Goal: Task Accomplishment & Management: Manage account settings

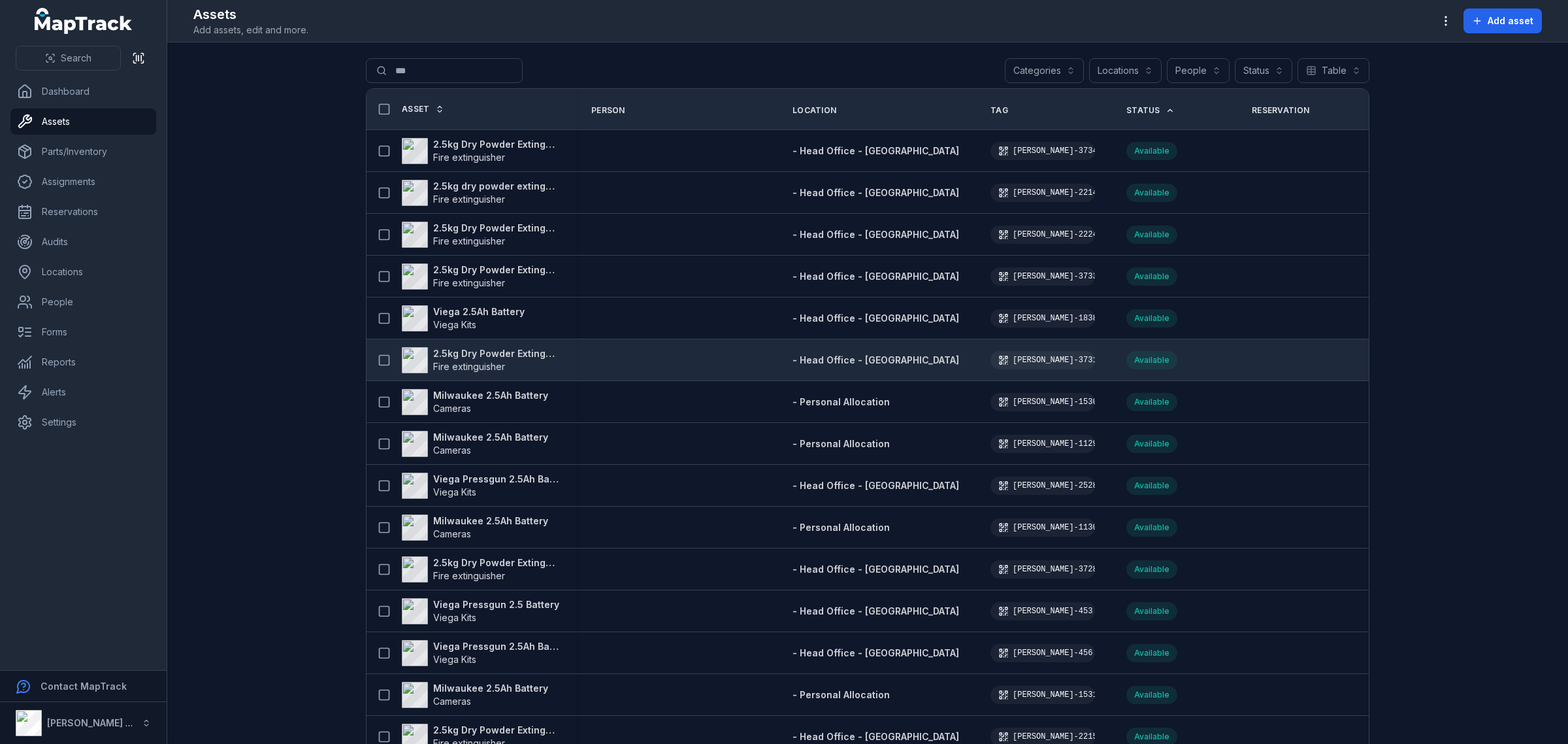
click at [454, 353] on strong "2.5kg Dry Powder Extinguisher" at bounding box center [497, 353] width 126 height 13
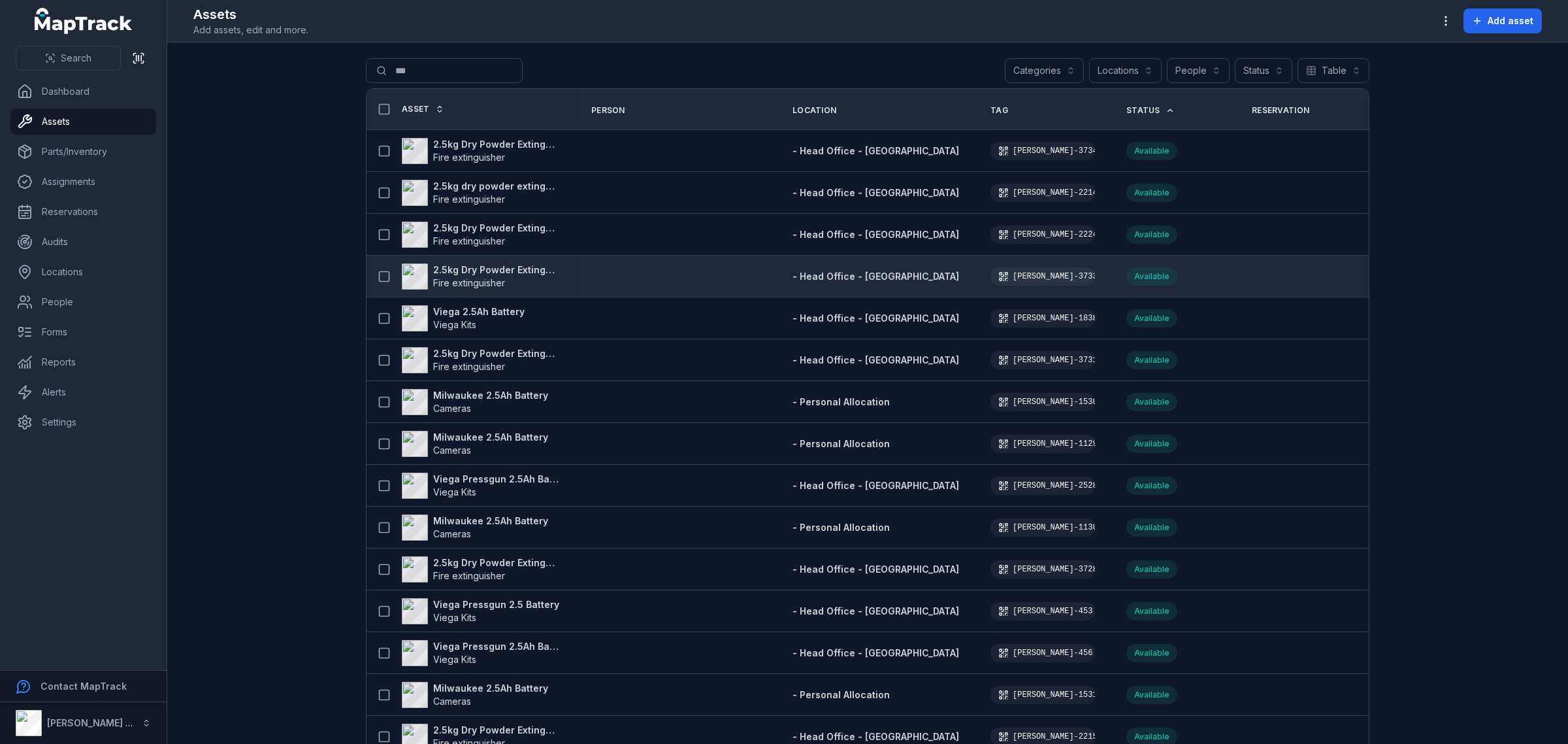
click at [481, 268] on strong "2.5kg Dry Powder Extinguisher" at bounding box center [497, 269] width 126 height 13
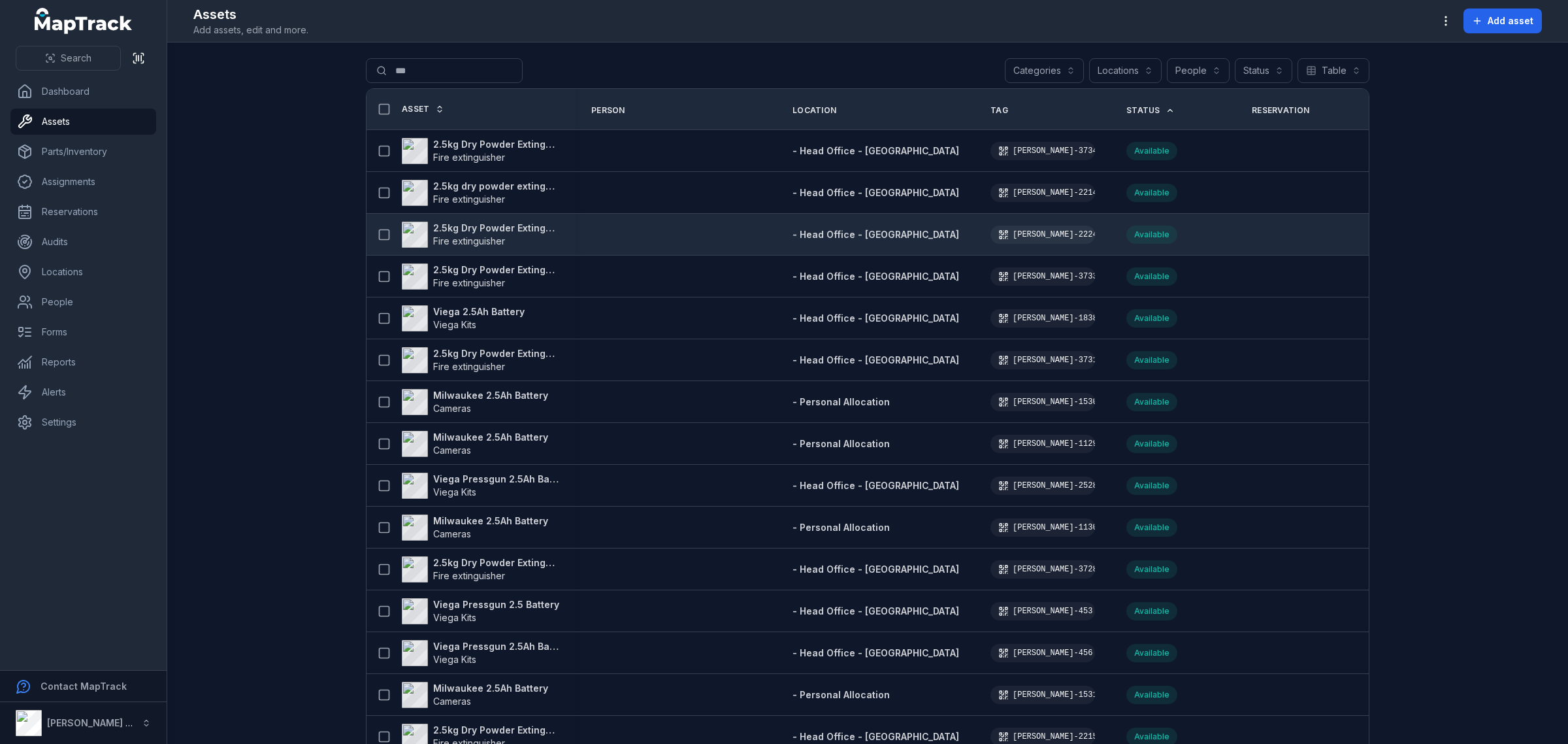
click at [459, 224] on strong "2.5kg Dry Powder Extinguisher" at bounding box center [497, 228] width 126 height 13
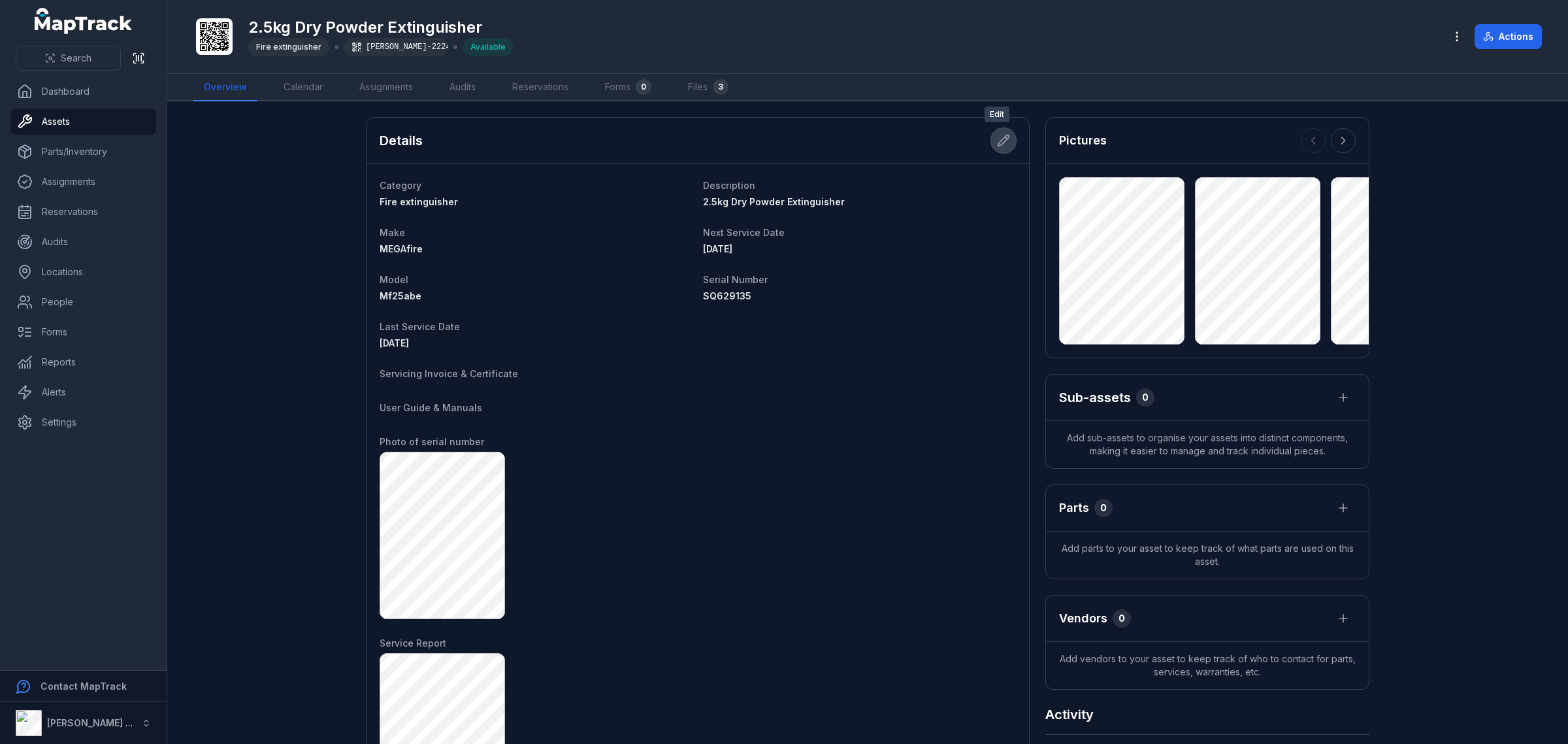
click at [1005, 143] on button at bounding box center [1002, 140] width 24 height 24
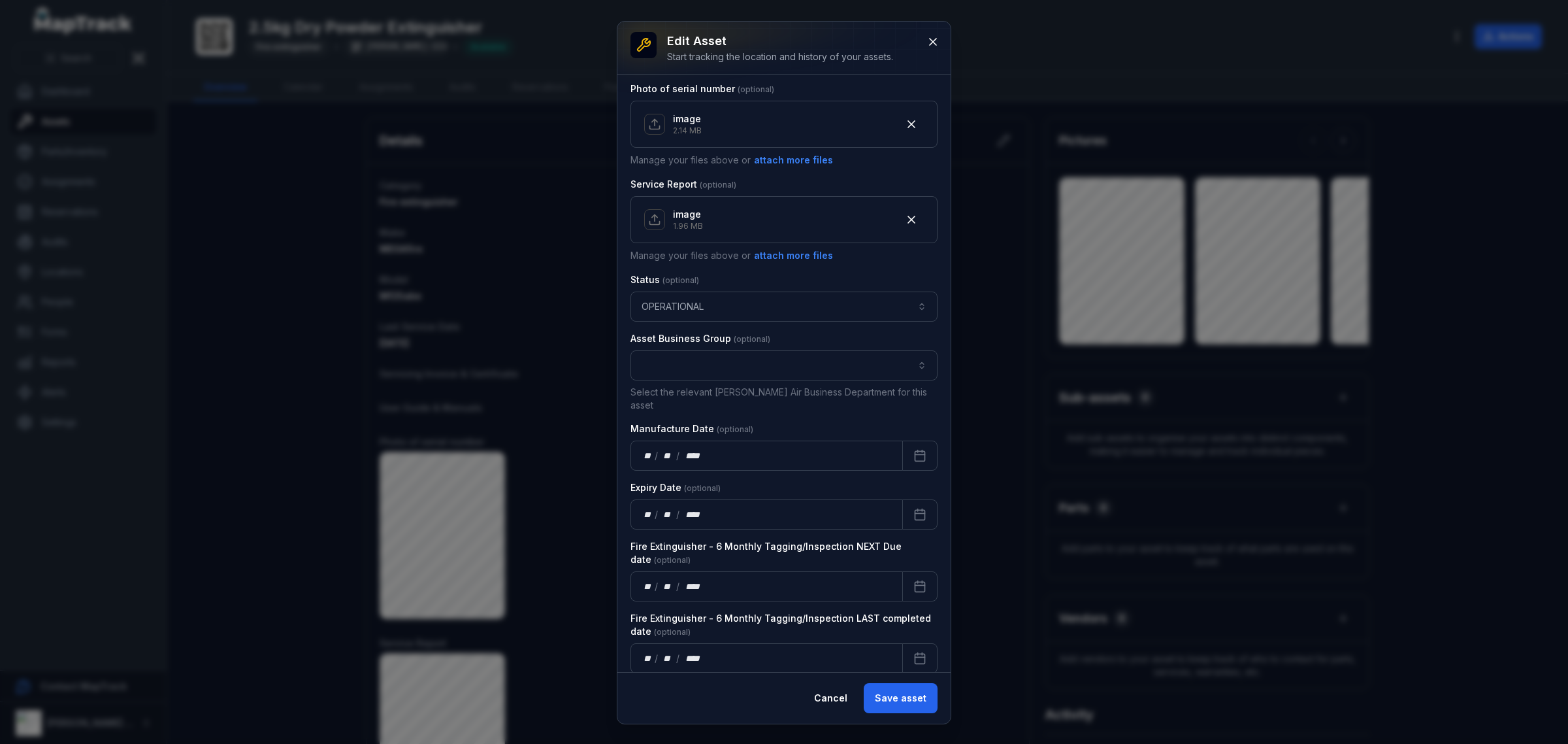
scroll to position [691, 0]
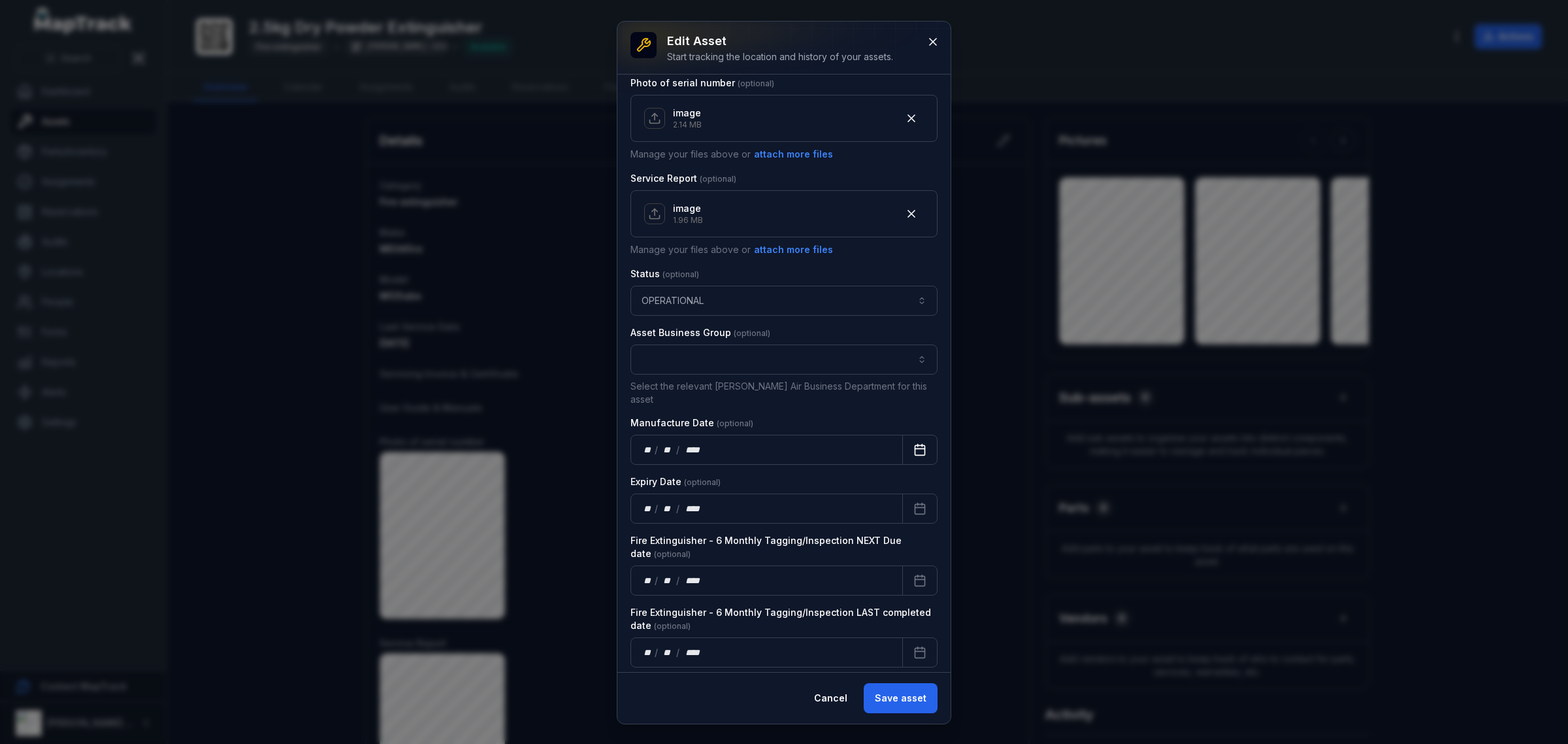
click at [902, 439] on button "Calendar" at bounding box center [920, 450] width 35 height 30
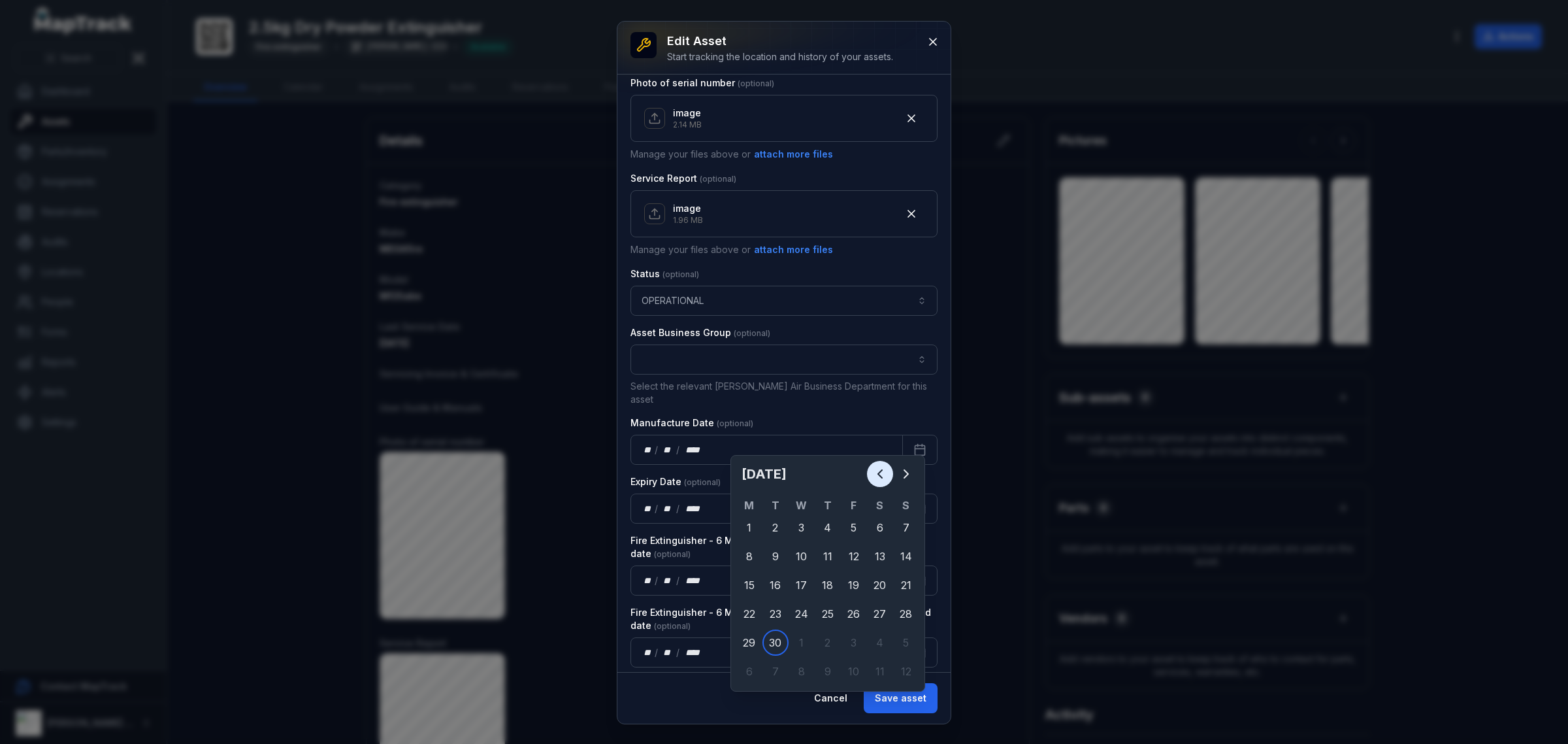
click at [877, 469] on icon "Previous" at bounding box center [879, 473] width 16 height 16
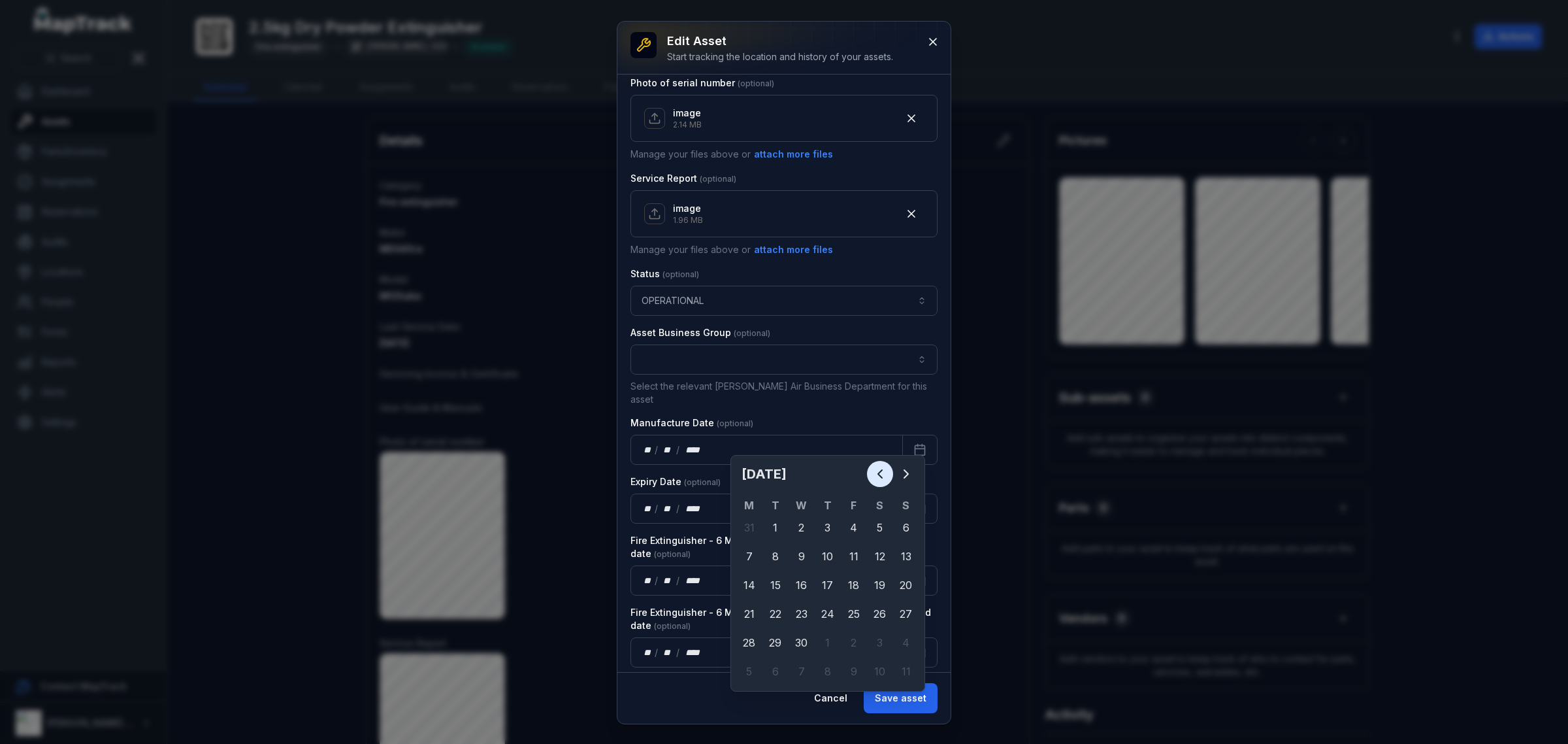
click at [883, 469] on icon "Previous" at bounding box center [879, 473] width 16 height 16
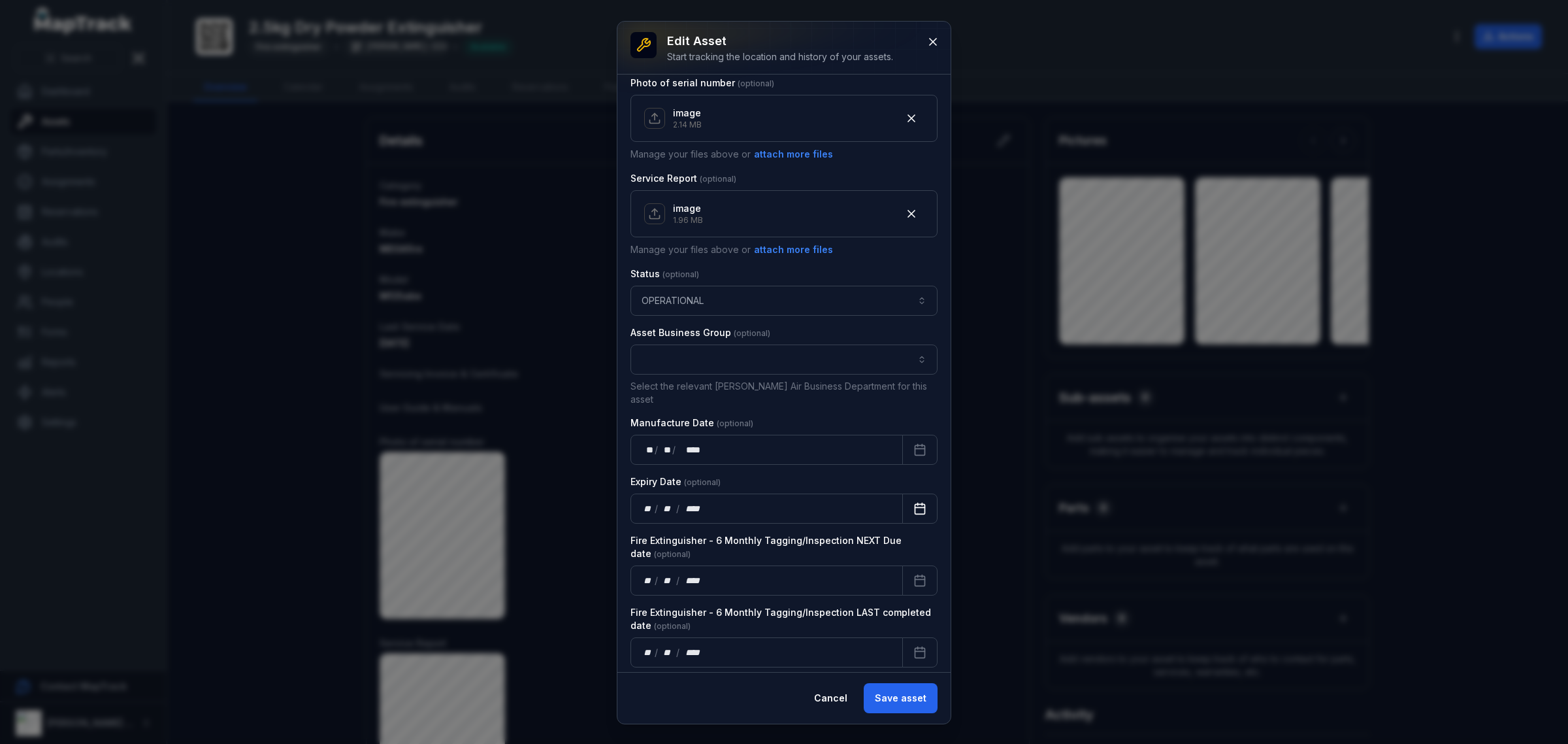
click at [913, 502] on icon "Calendar" at bounding box center [919, 508] width 13 height 13
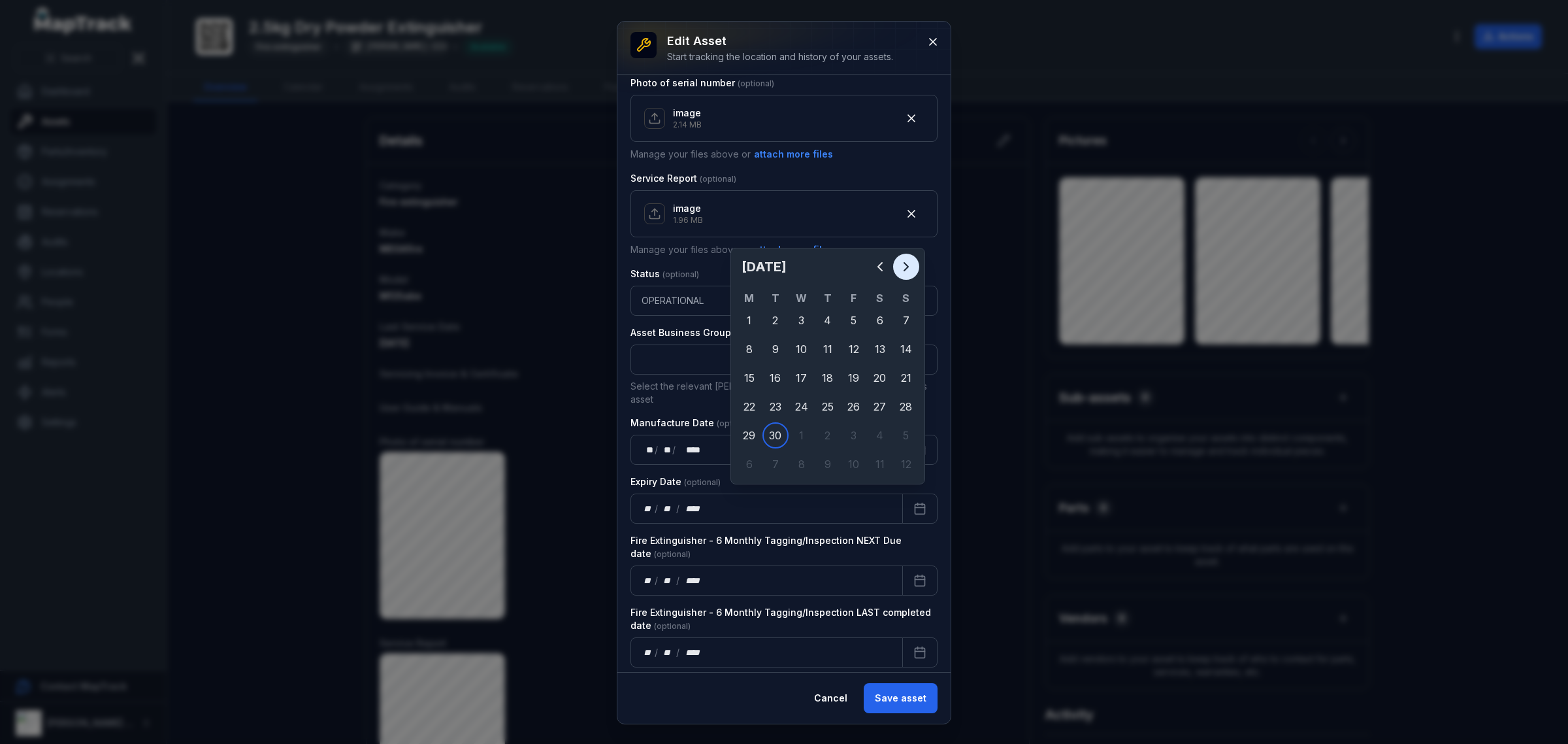
click at [905, 272] on icon "Next" at bounding box center [905, 267] width 16 height 16
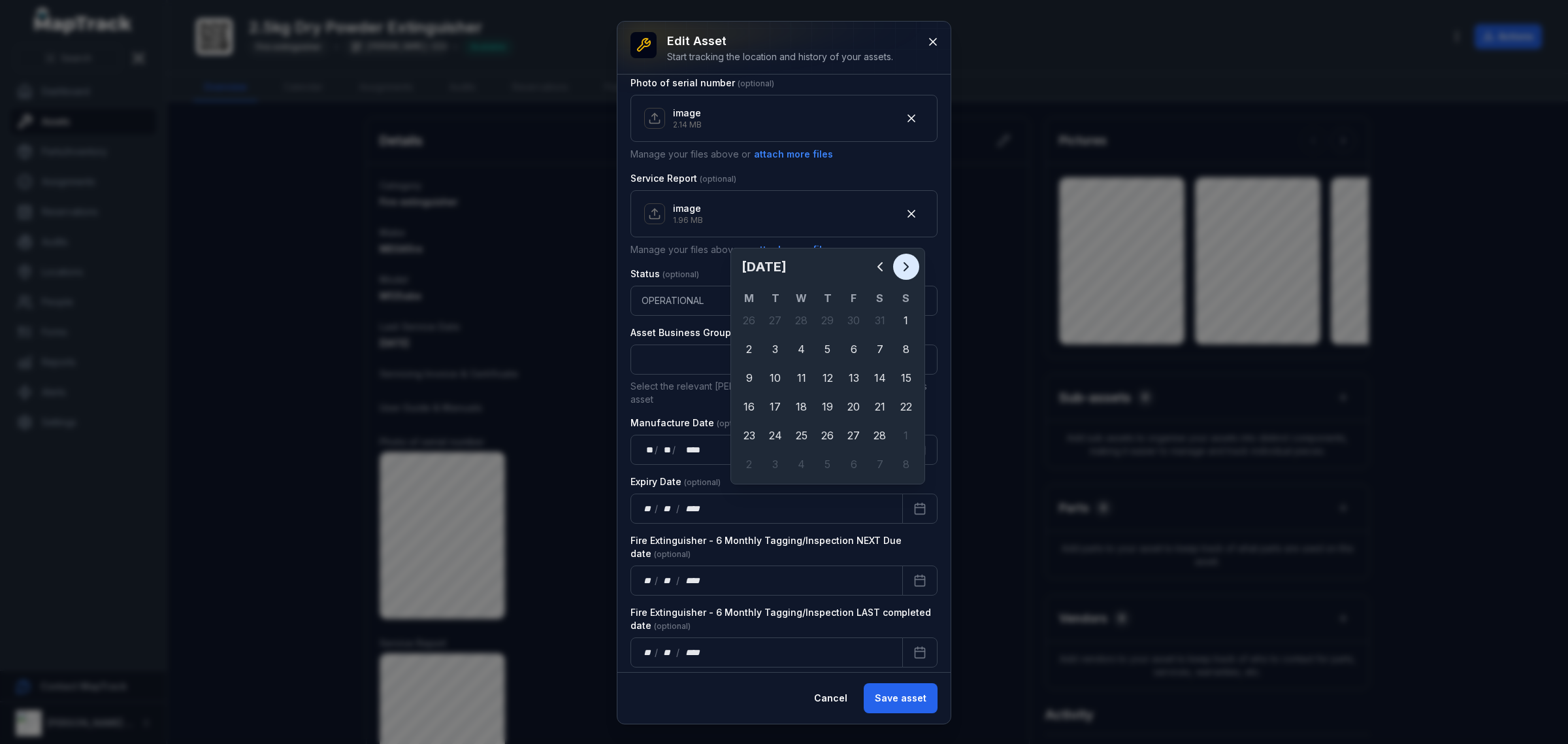
click at [905, 272] on icon "Next" at bounding box center [905, 267] width 16 height 16
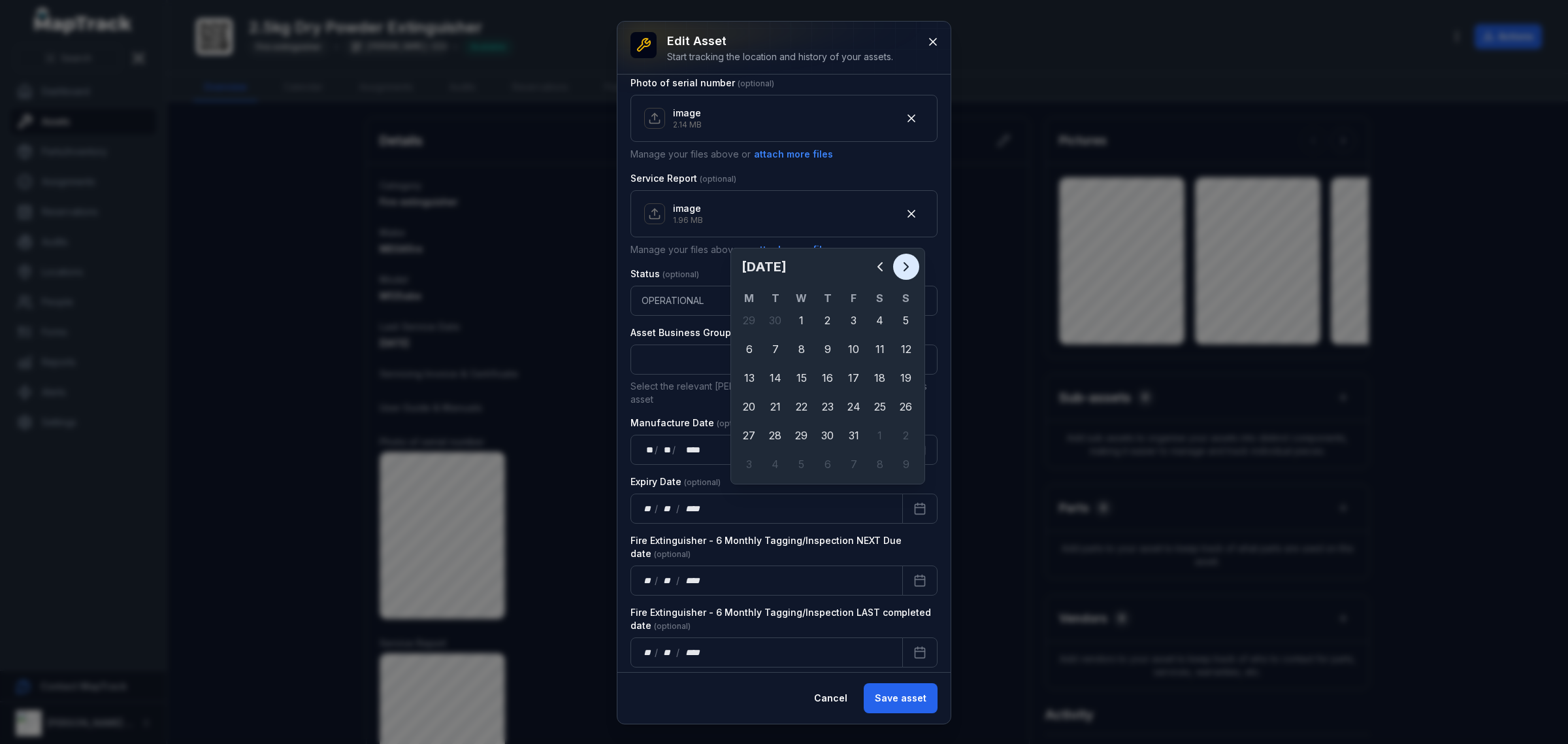
click at [905, 272] on icon "Next" at bounding box center [905, 267] width 16 height 16
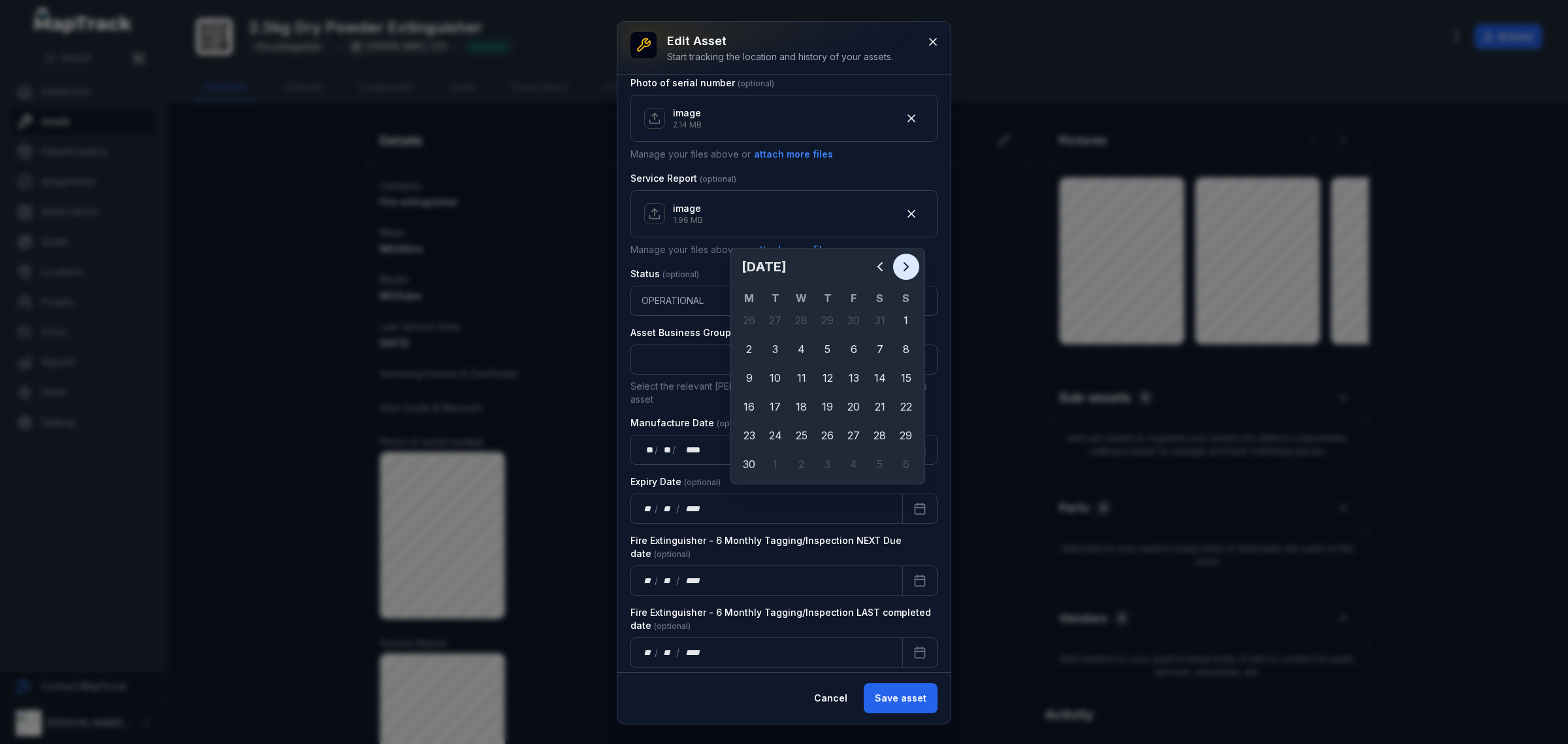
click at [905, 272] on icon "Next" at bounding box center [905, 267] width 16 height 16
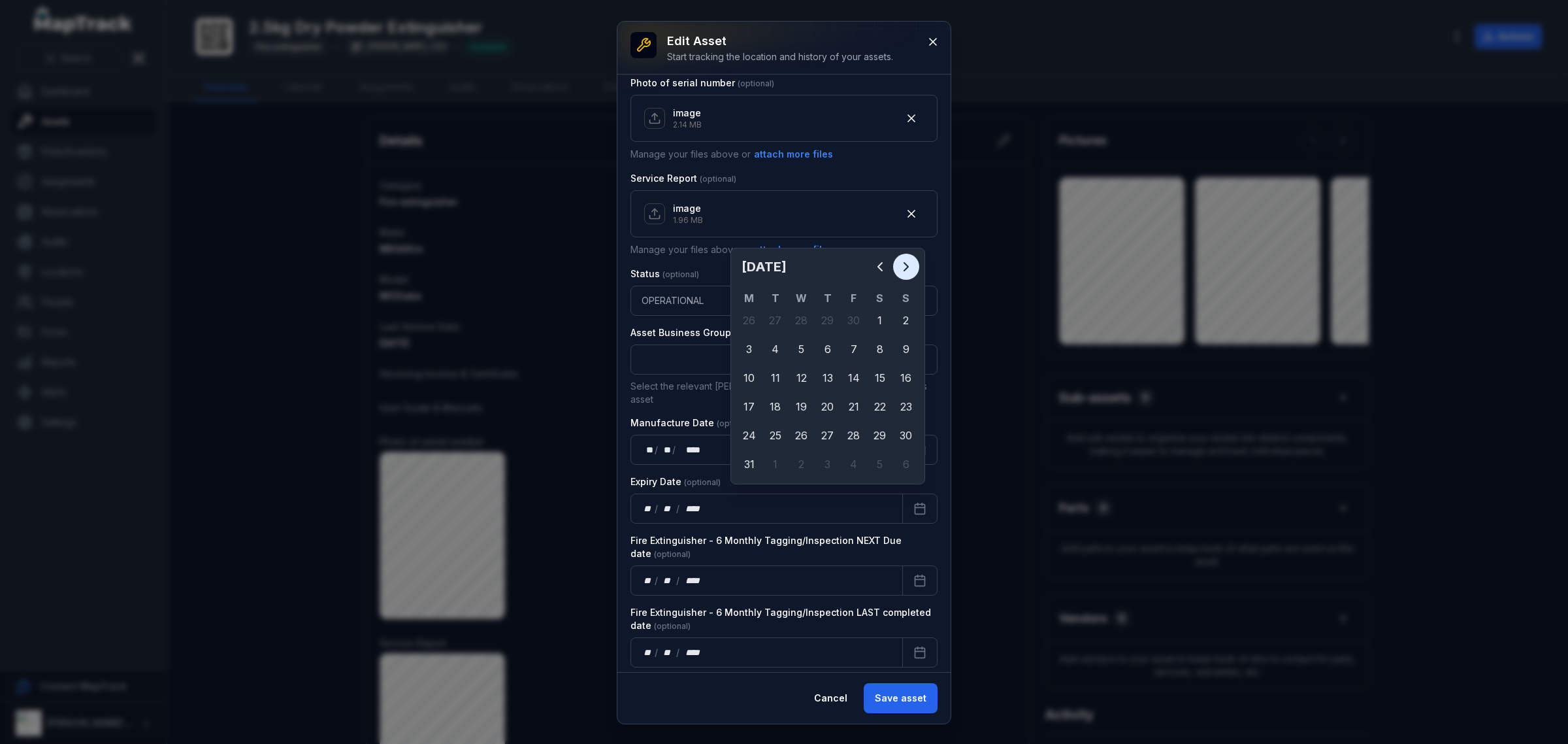
click at [905, 272] on icon "Next" at bounding box center [905, 267] width 16 height 16
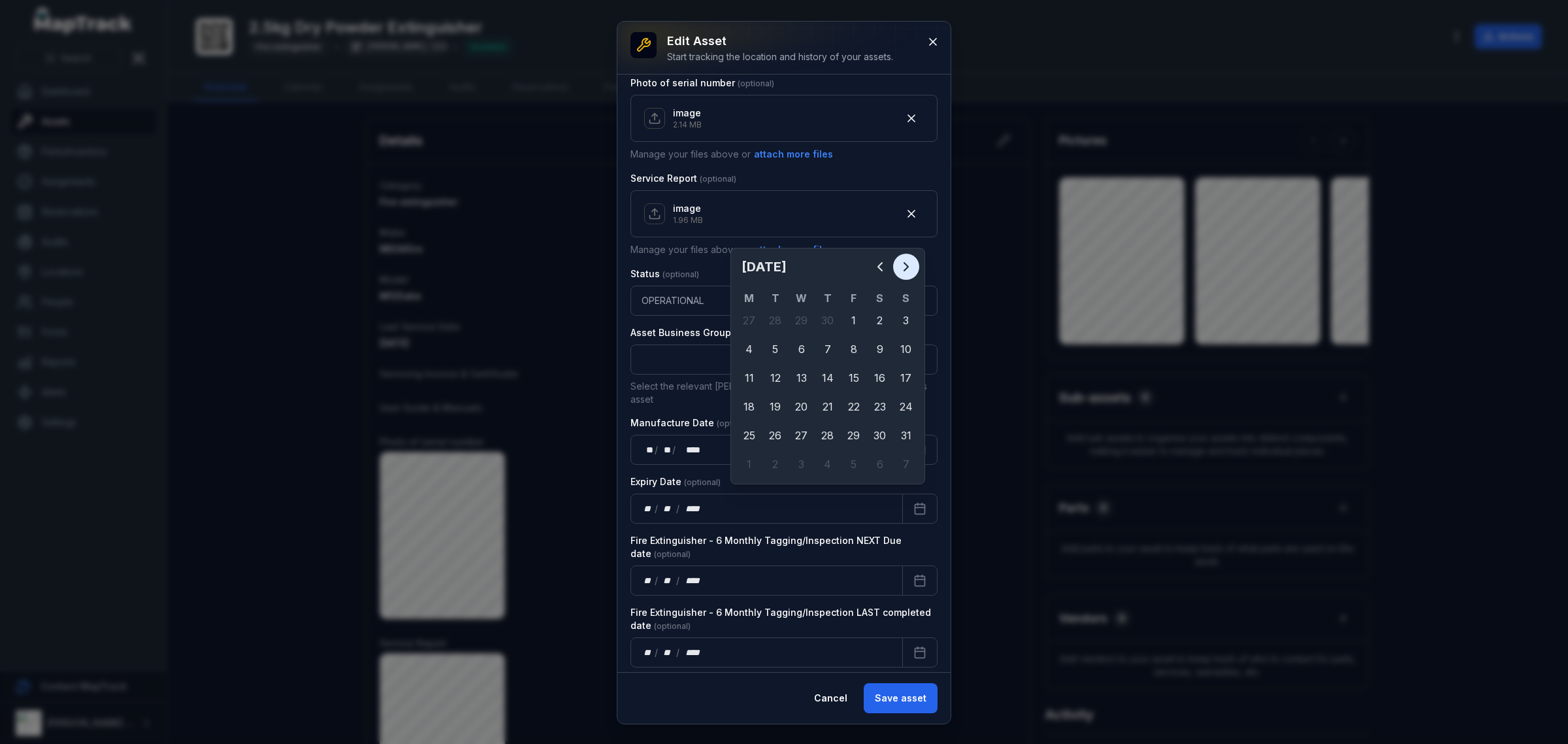
click at [905, 272] on icon "Next" at bounding box center [905, 267] width 16 height 16
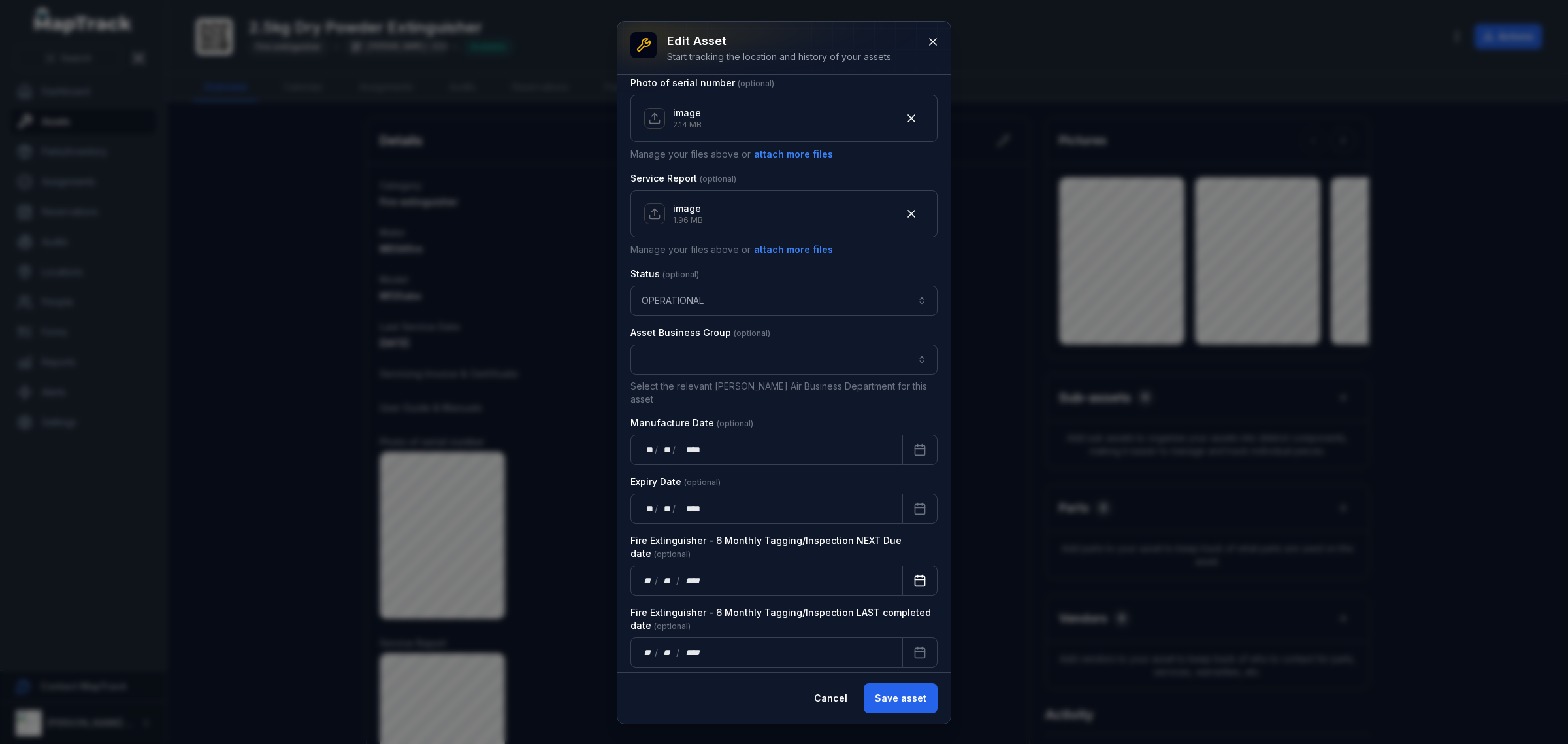
click at [916, 576] on rect "Calendar" at bounding box center [921, 581] width 10 height 10
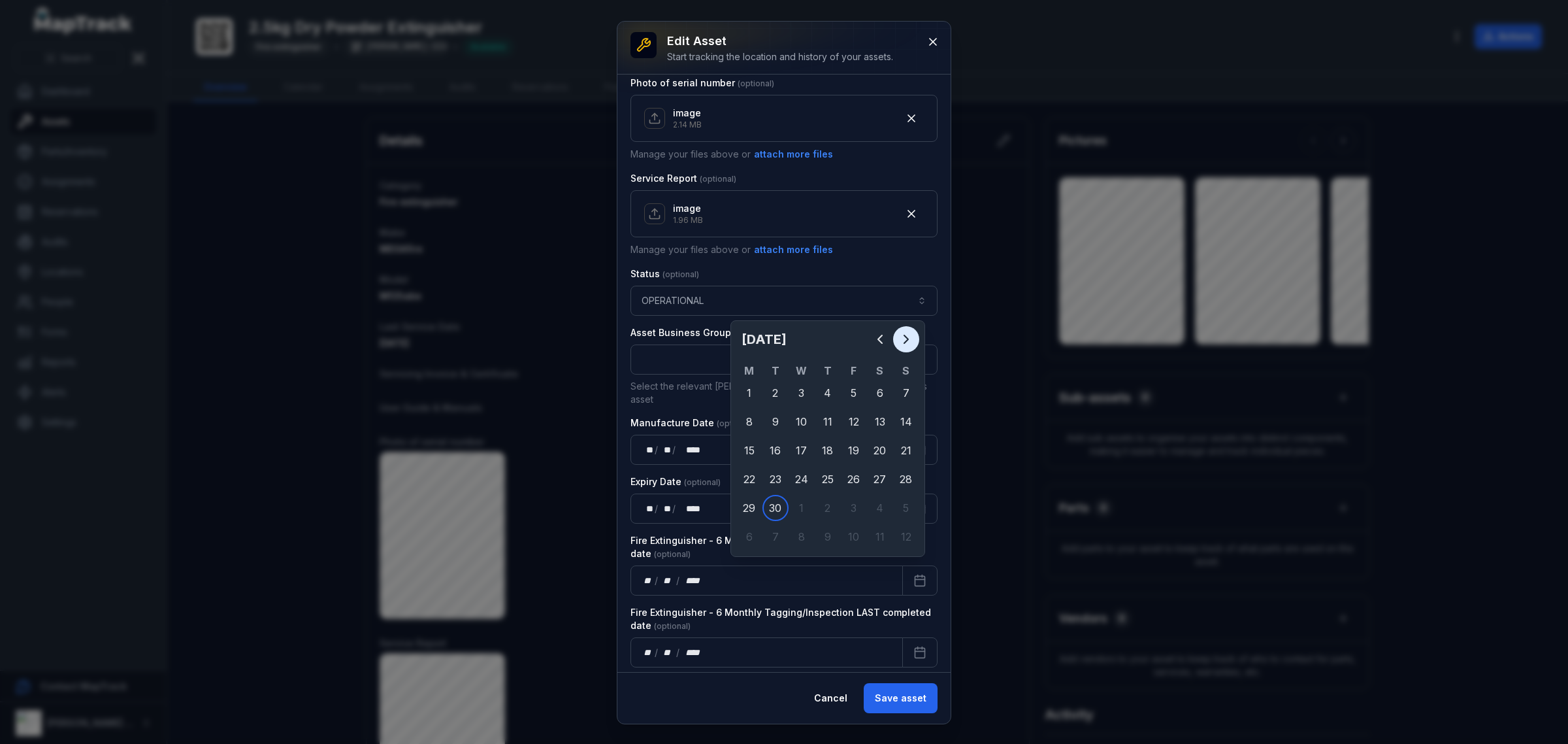
click at [906, 333] on icon "Next" at bounding box center [905, 339] width 16 height 16
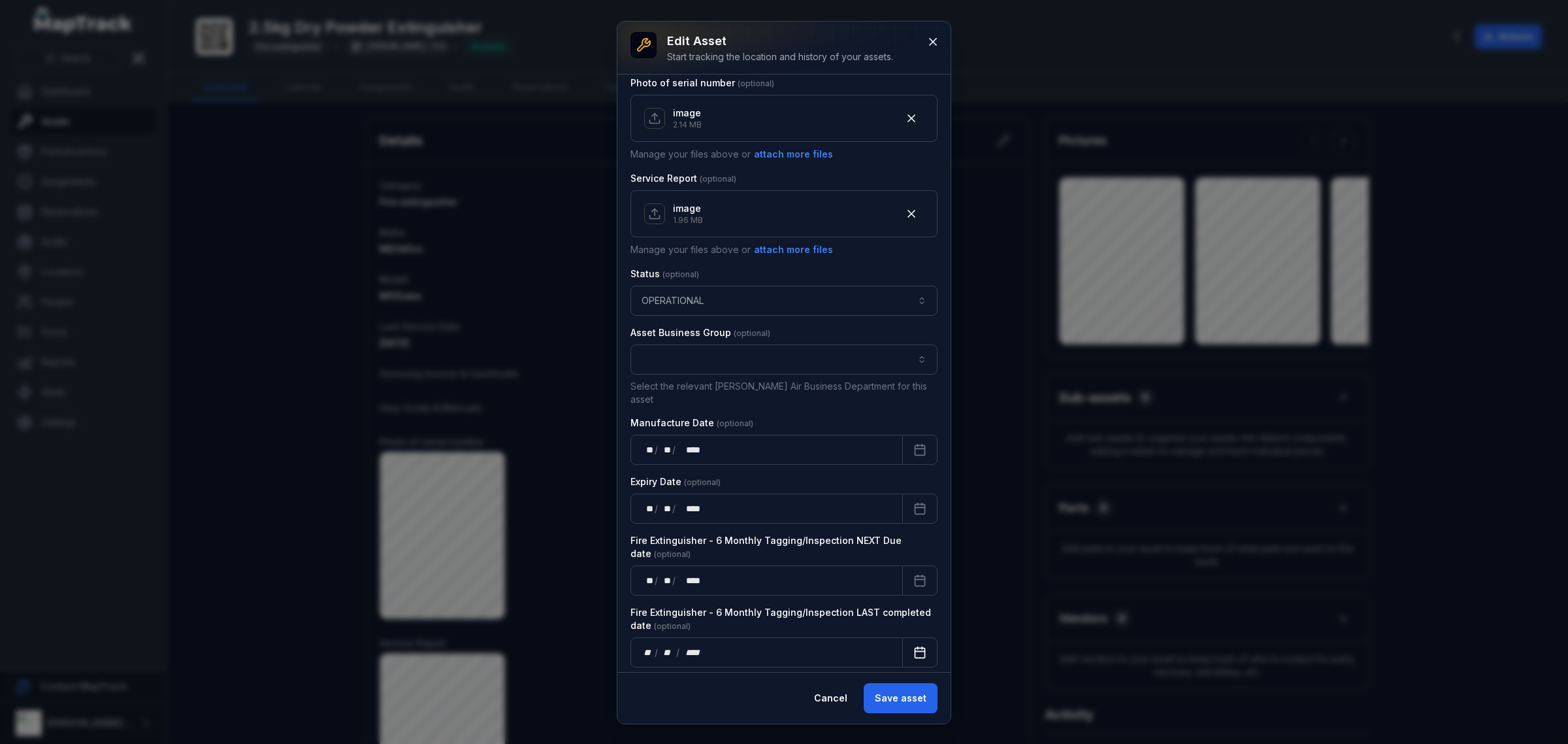
click at [916, 647] on button "Calendar" at bounding box center [920, 652] width 35 height 30
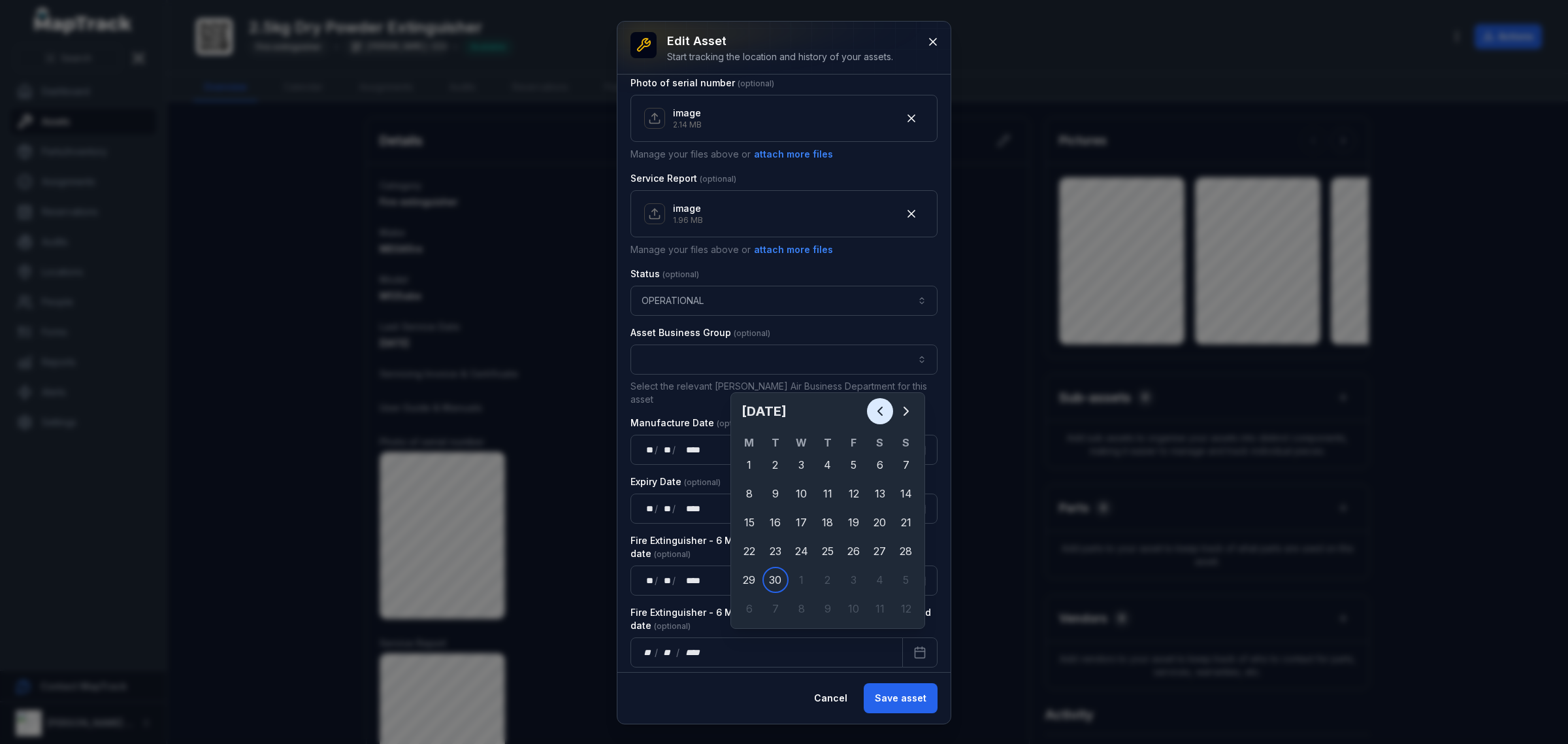
click at [876, 411] on icon "Previous" at bounding box center [879, 411] width 16 height 16
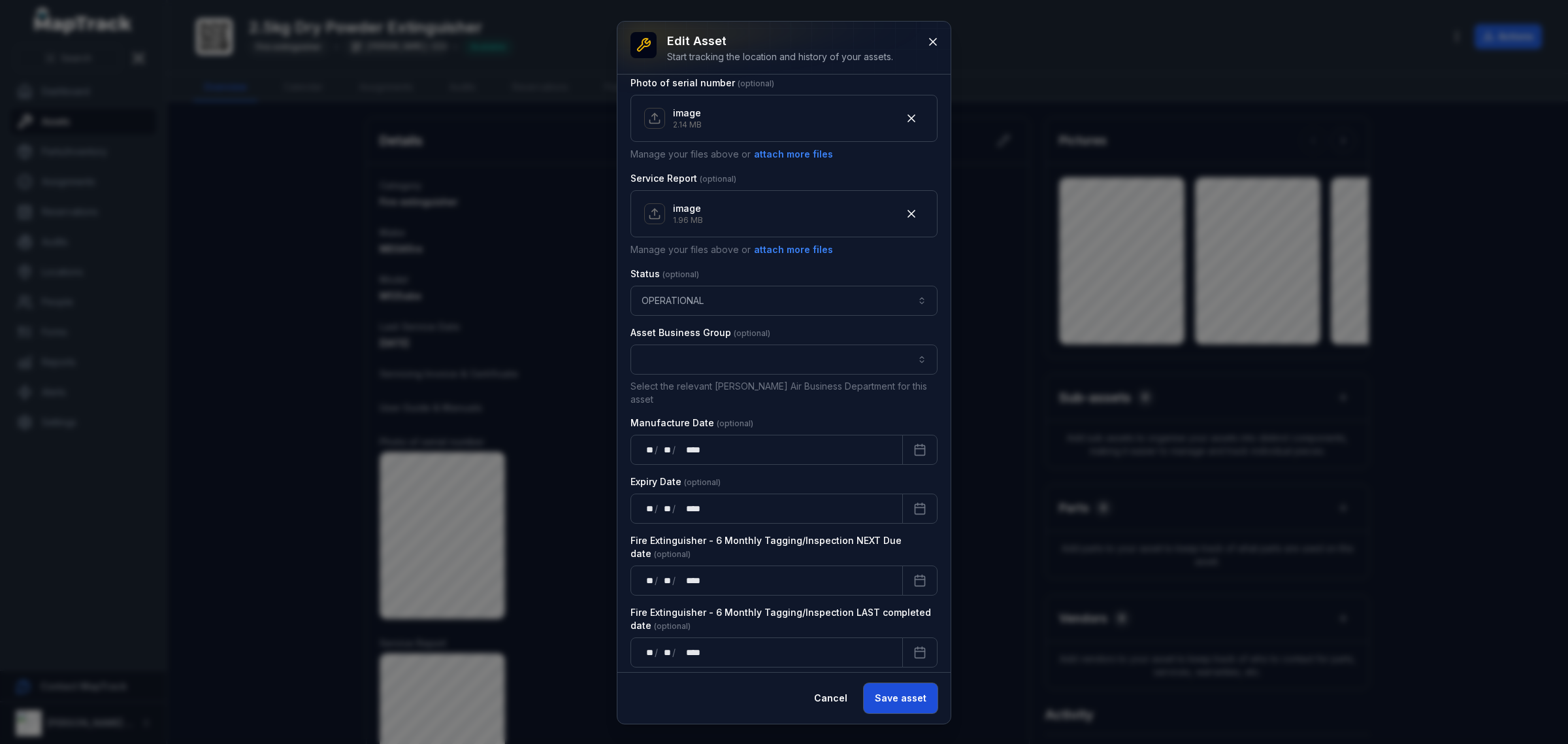
click at [897, 704] on button "Save asset" at bounding box center [900, 698] width 74 height 30
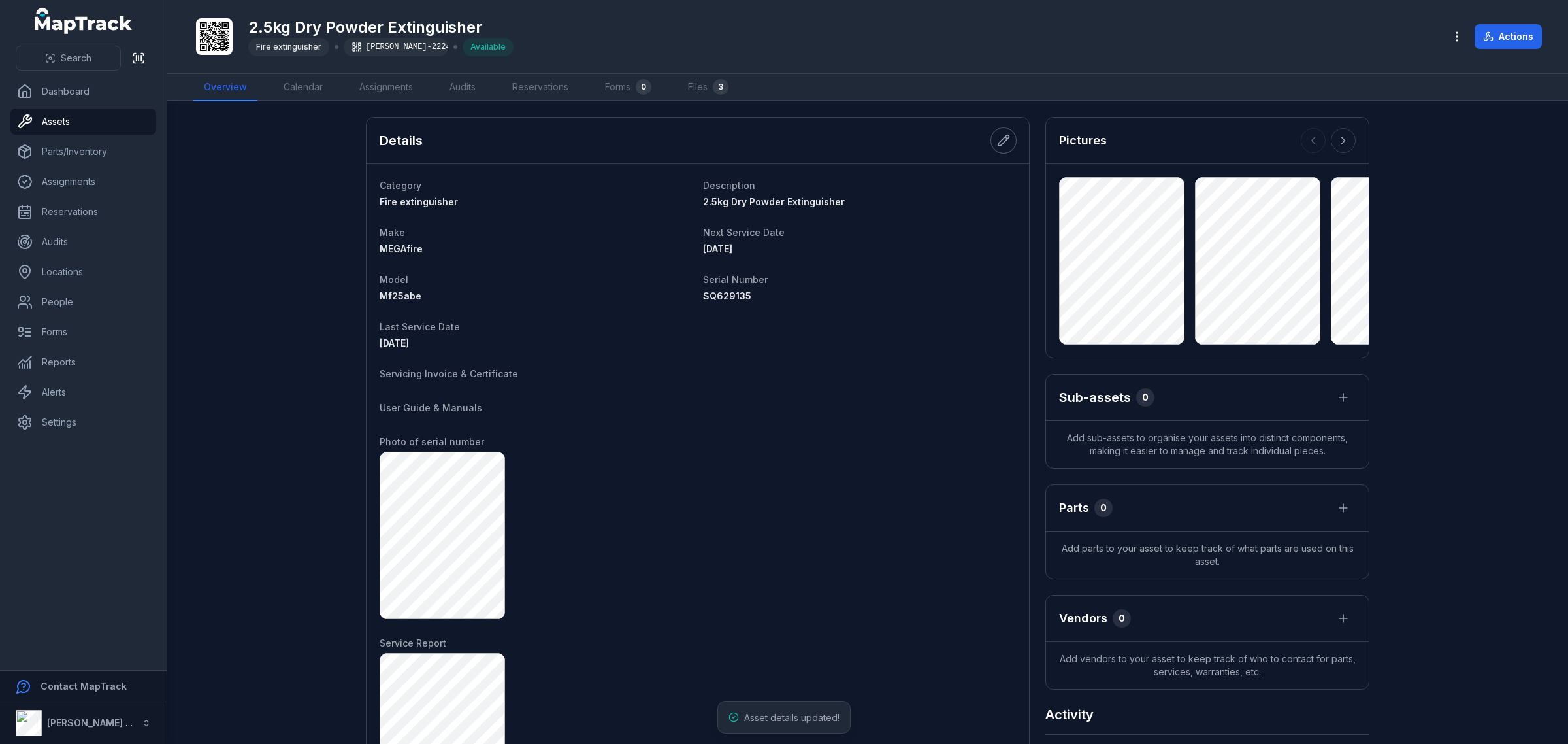
scroll to position [44, 0]
